Goal: Check status: Check status

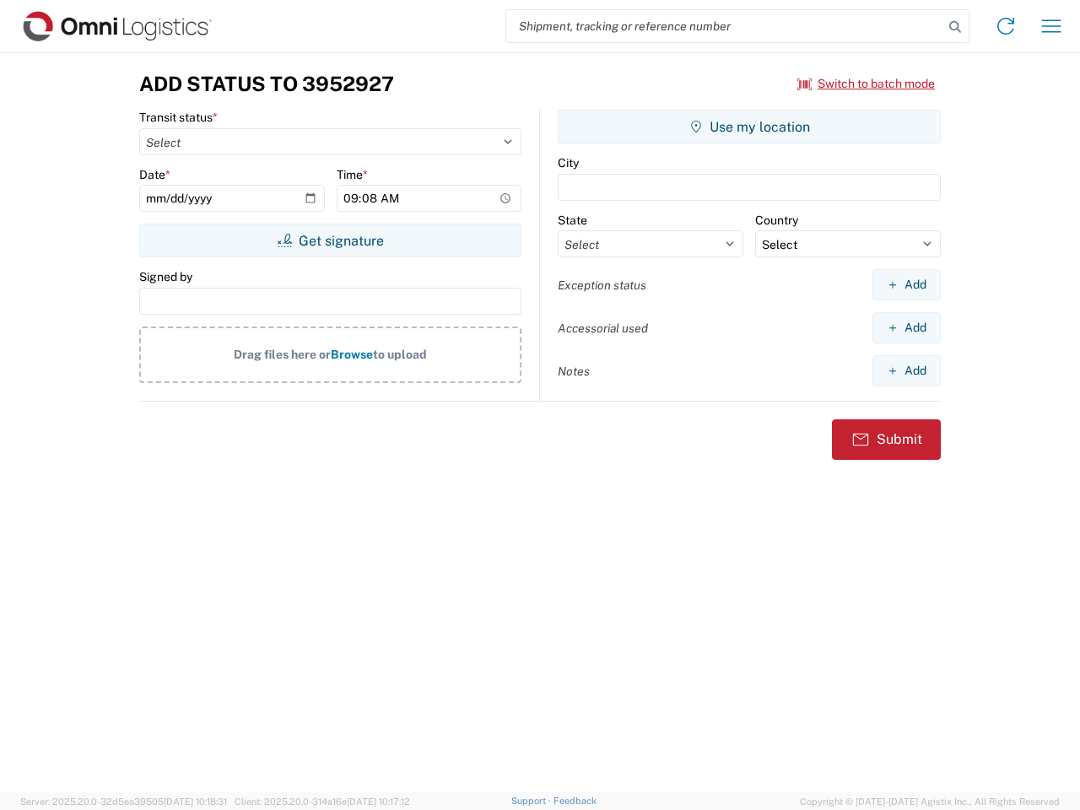
click at [725, 26] on input "search" at bounding box center [724, 26] width 437 height 32
click at [956, 27] on icon at bounding box center [956, 27] width 24 height 24
click at [1006, 26] on icon at bounding box center [1006, 26] width 27 height 27
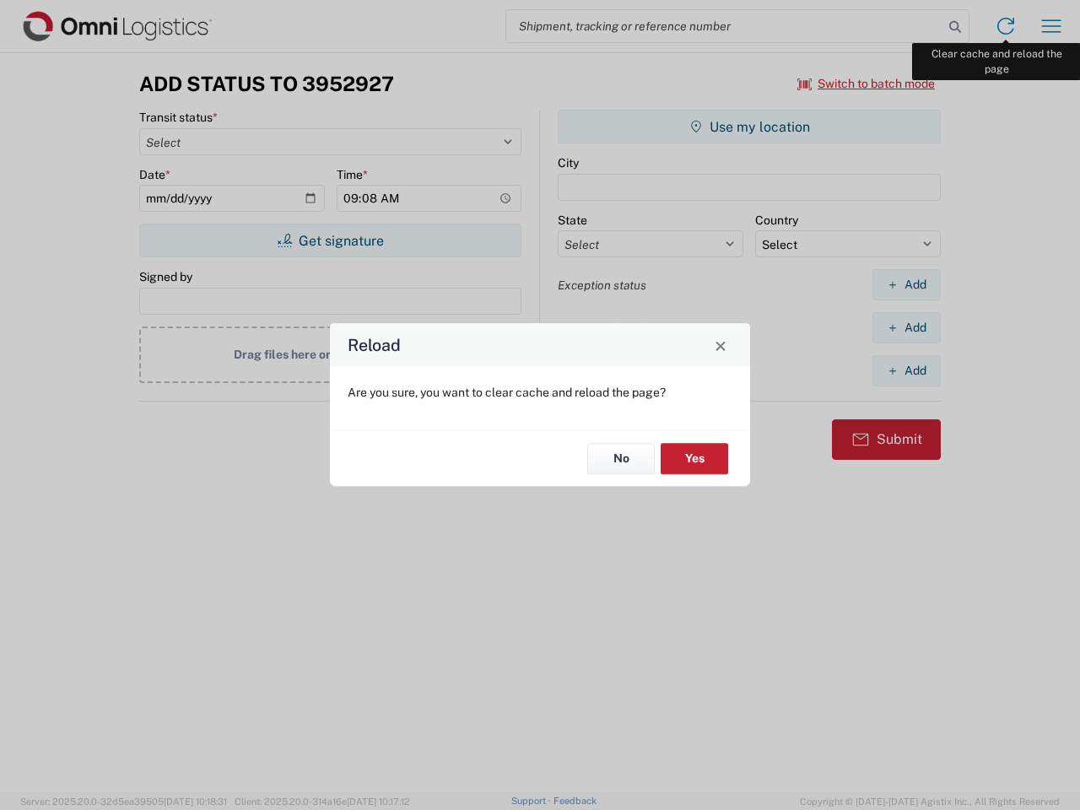
click at [1052, 26] on div "Reload Are you sure, you want to clear cache and reload the page? No Yes" at bounding box center [540, 405] width 1080 height 810
click at [867, 84] on div "Reload Are you sure, you want to clear cache and reload the page? No Yes" at bounding box center [540, 405] width 1080 height 810
click at [330, 241] on div "Reload Are you sure, you want to clear cache and reload the page? No Yes" at bounding box center [540, 405] width 1080 height 810
click at [750, 127] on div "Reload Are you sure, you want to clear cache and reload the page? No Yes" at bounding box center [540, 405] width 1080 height 810
click at [907, 284] on div "Reload Are you sure, you want to clear cache and reload the page? No Yes" at bounding box center [540, 405] width 1080 height 810
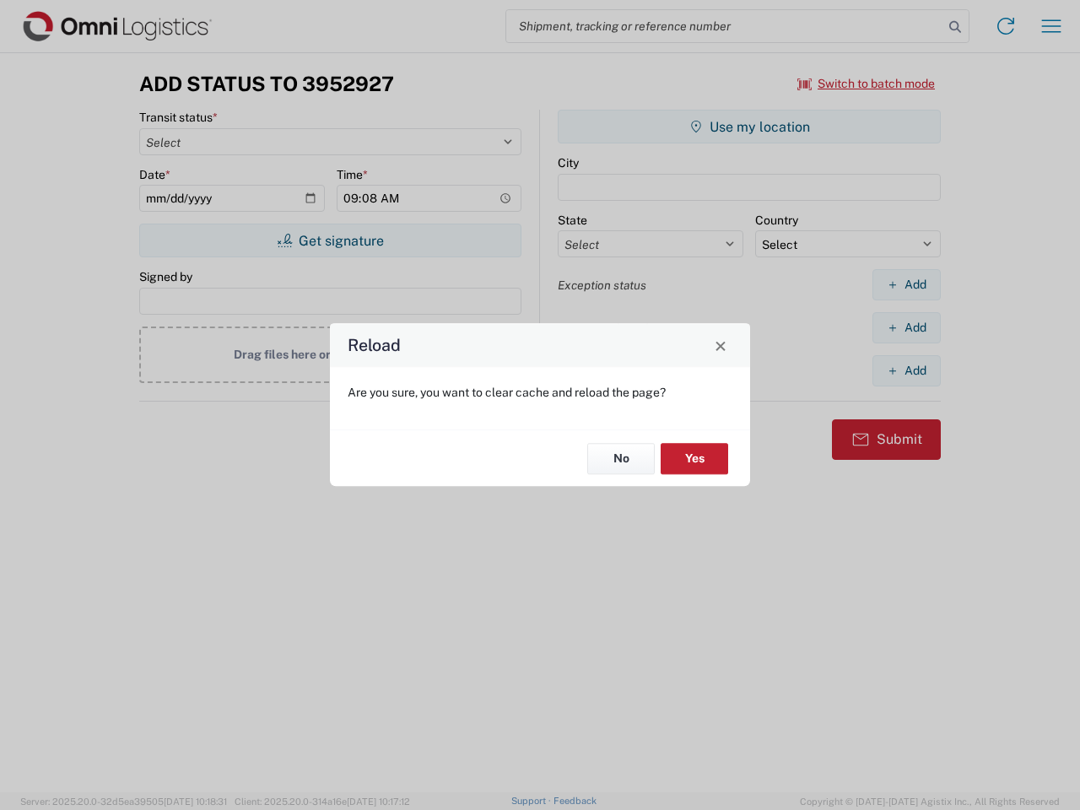
click at [907, 328] on div "Reload Are you sure, you want to clear cache and reload the page? No Yes" at bounding box center [540, 405] width 1080 height 810
click at [907, 371] on div "Reload Are you sure, you want to clear cache and reload the page? No Yes" at bounding box center [540, 405] width 1080 height 810
